Goal: Task Accomplishment & Management: Manage account settings

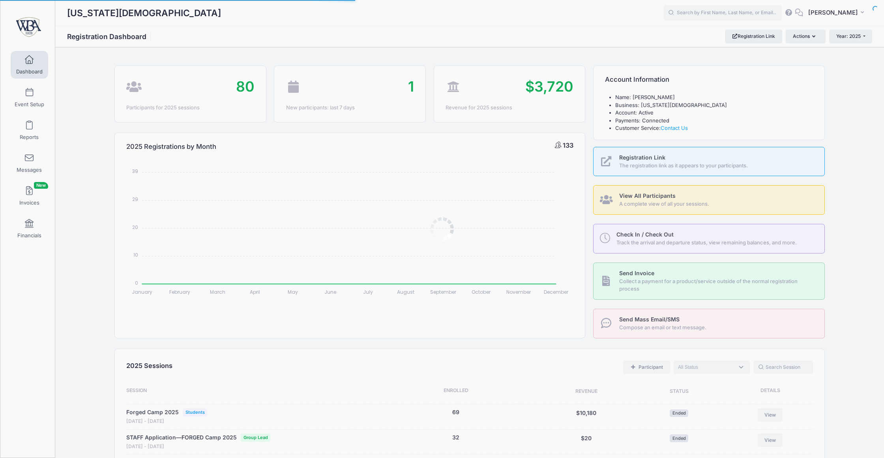
select select
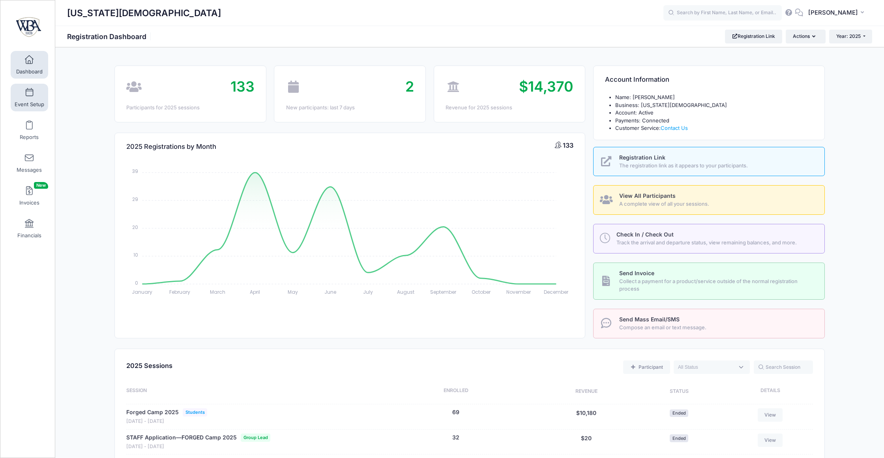
click at [29, 94] on span at bounding box center [29, 92] width 0 height 9
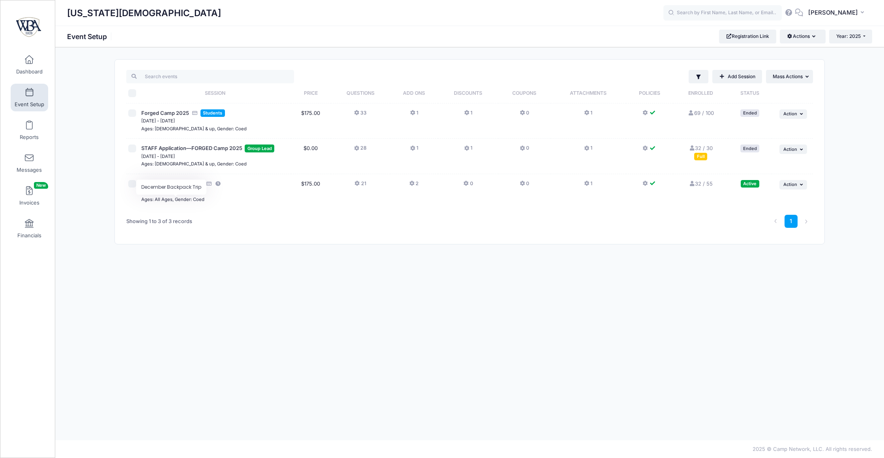
click at [178, 187] on span "December Backpack Trip" at bounding box center [172, 183] width 62 height 6
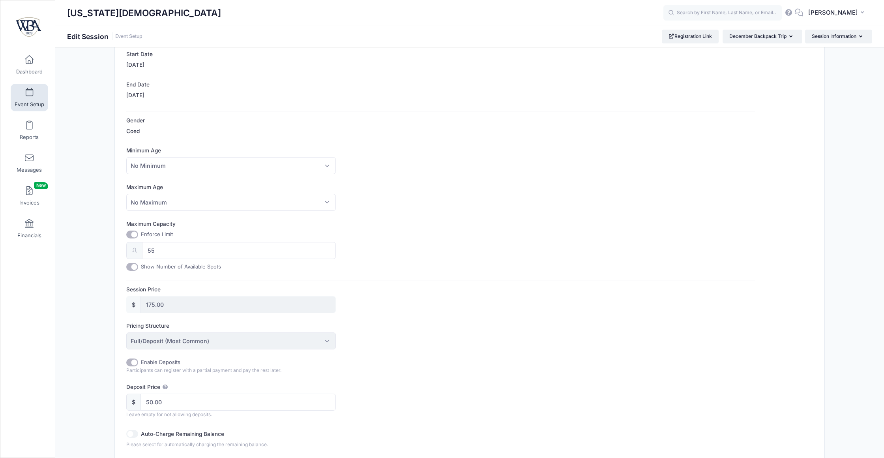
scroll to position [165, 0]
click at [171, 255] on input "55" at bounding box center [239, 246] width 194 height 17
type input "60"
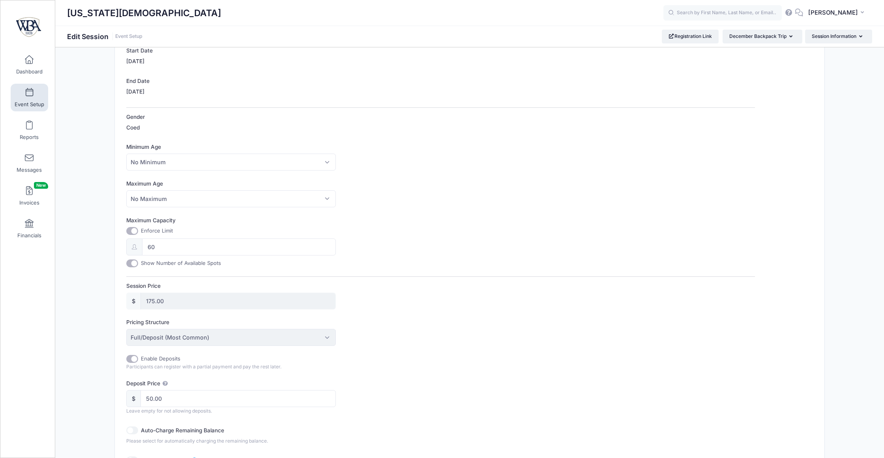
click at [228, 310] on input "175.00" at bounding box center [238, 301] width 195 height 17
click at [215, 255] on input "60" at bounding box center [239, 246] width 194 height 17
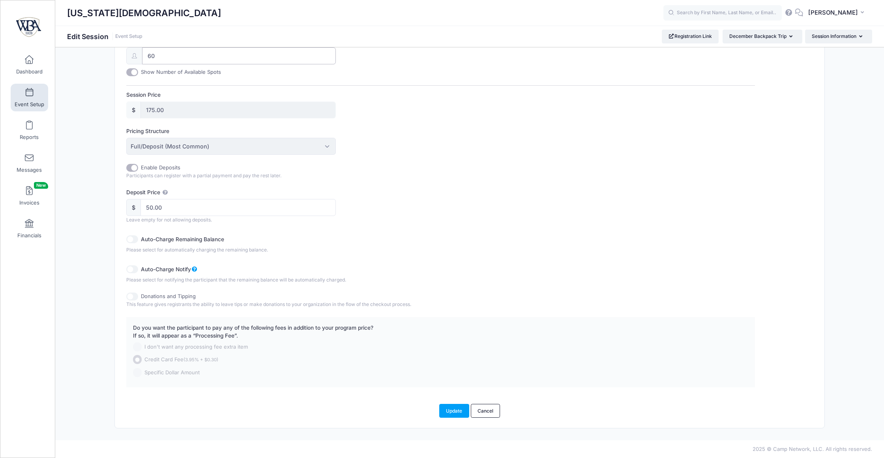
scroll to position [407, 0]
click at [447, 409] on button "Update" at bounding box center [454, 410] width 30 height 13
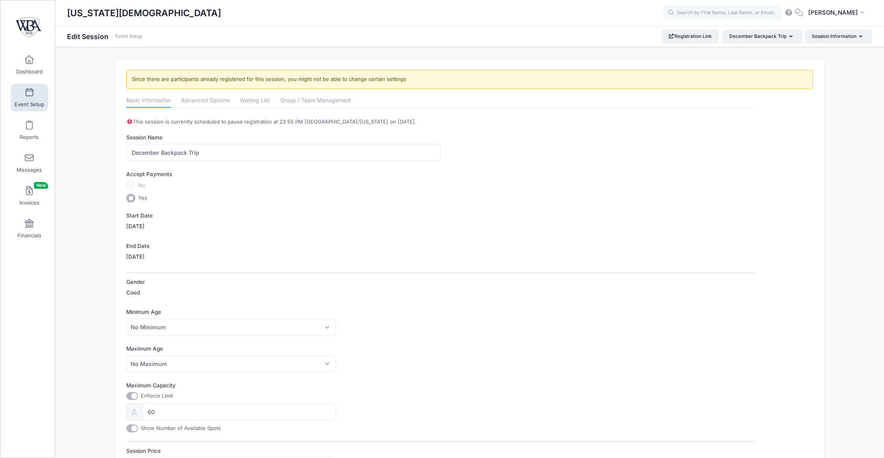
scroll to position [0, 0]
click at [20, 233] on link "Financials" at bounding box center [30, 229] width 38 height 28
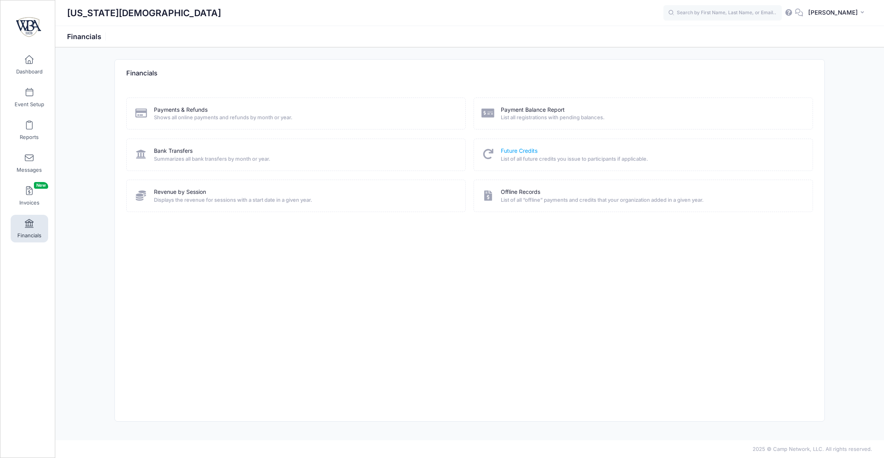
click at [520, 154] on link "Future Credits" at bounding box center [519, 151] width 37 height 8
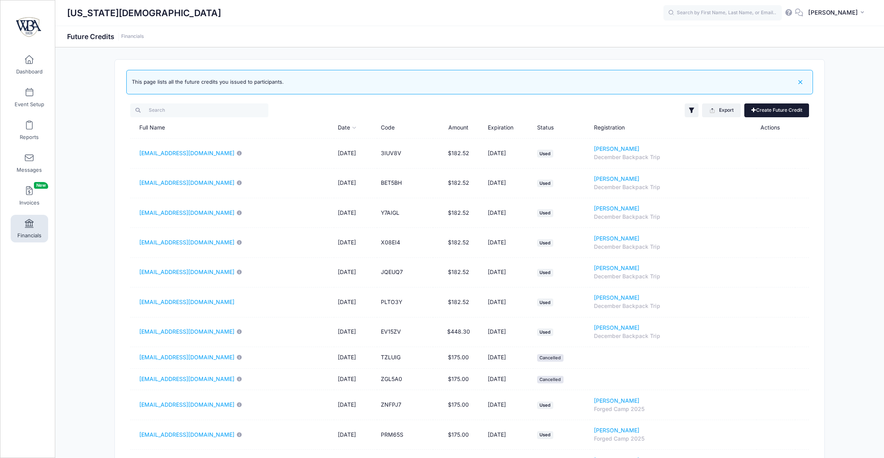
click at [768, 116] on link "Create Future Credit" at bounding box center [777, 109] width 65 height 13
type input "0"
type input "[DATE]"
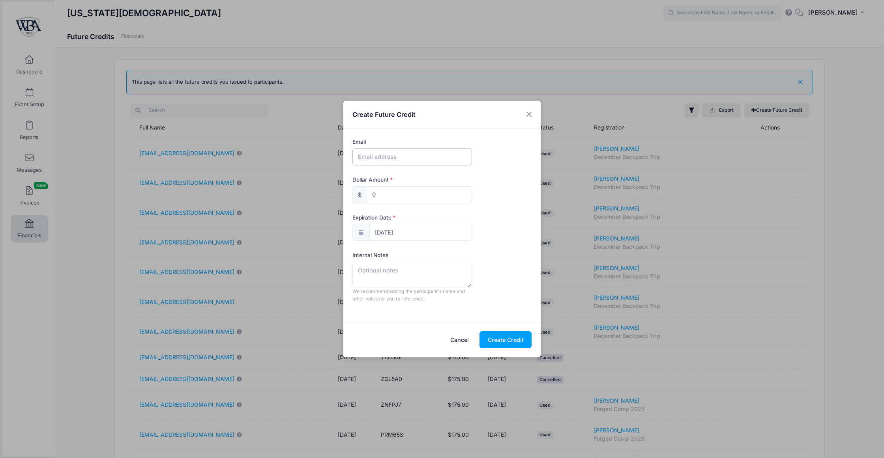
click at [396, 154] on input "text" at bounding box center [413, 156] width 120 height 17
type input "[EMAIL_ADDRESS][DOMAIN_NAME]"
type input "182.50"
click at [411, 276] on textarea at bounding box center [413, 274] width 120 height 25
type textarea "Cindy Sikes Registration"
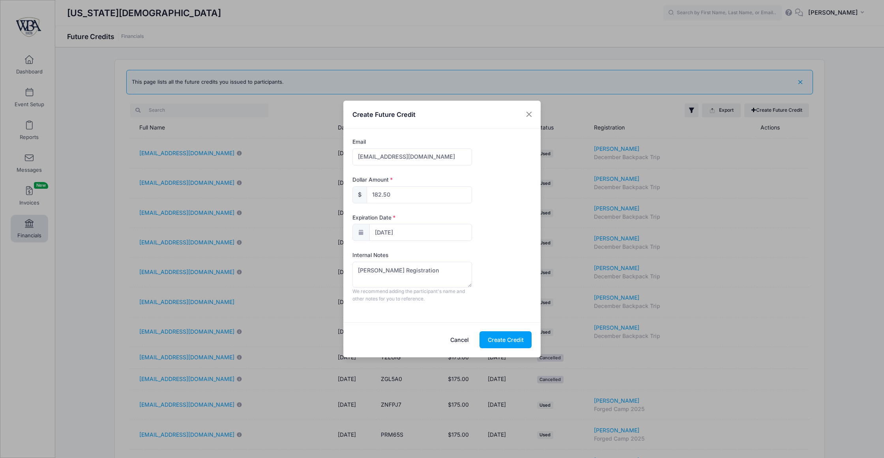
click at [500, 348] on button "Create Credit" at bounding box center [506, 339] width 52 height 17
